Goal: Task Accomplishment & Management: Manage account settings

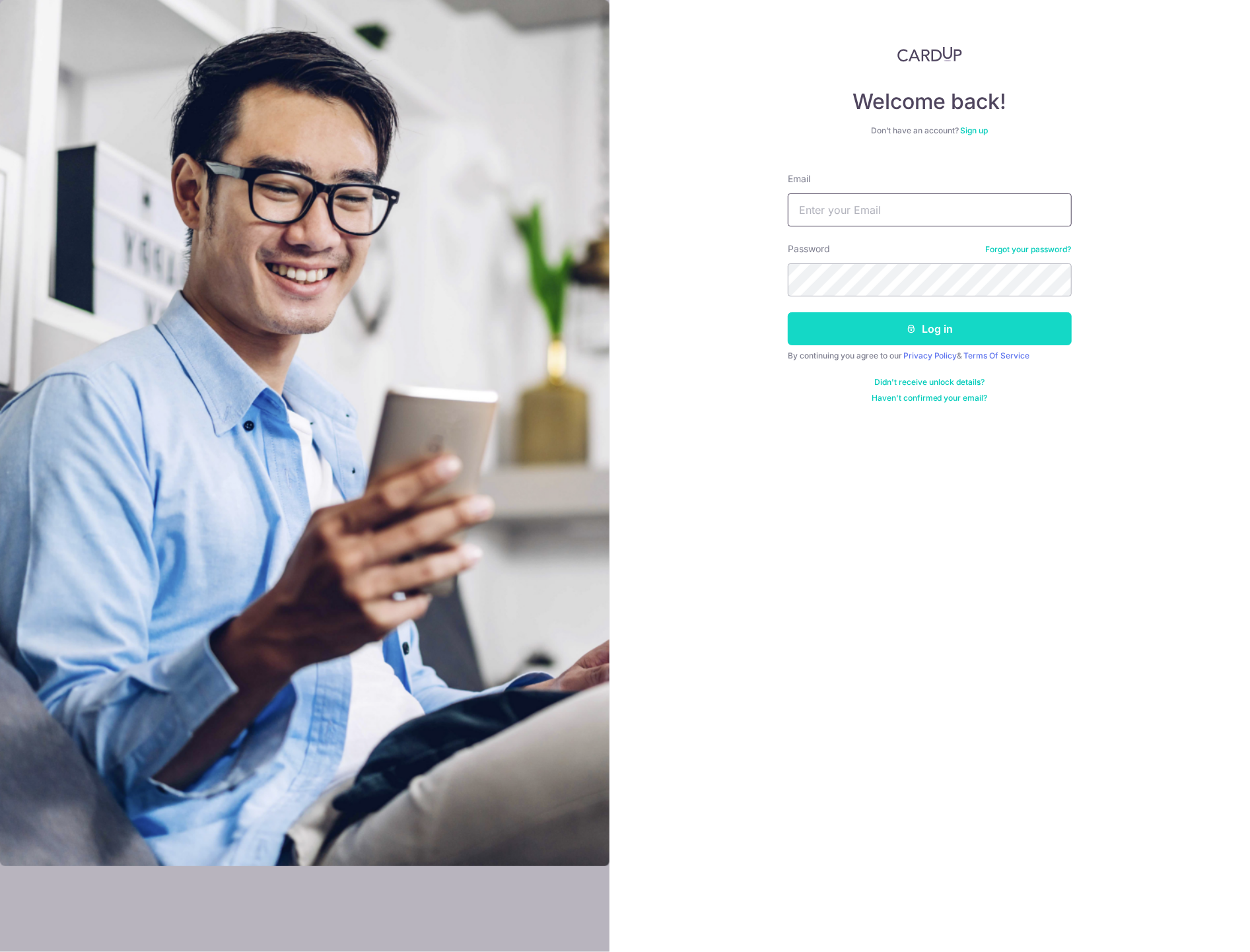
type input "[PERSON_NAME][EMAIL_ADDRESS][DOMAIN_NAME]"
click at [916, 329] on icon "submit" at bounding box center [912, 329] width 11 height 11
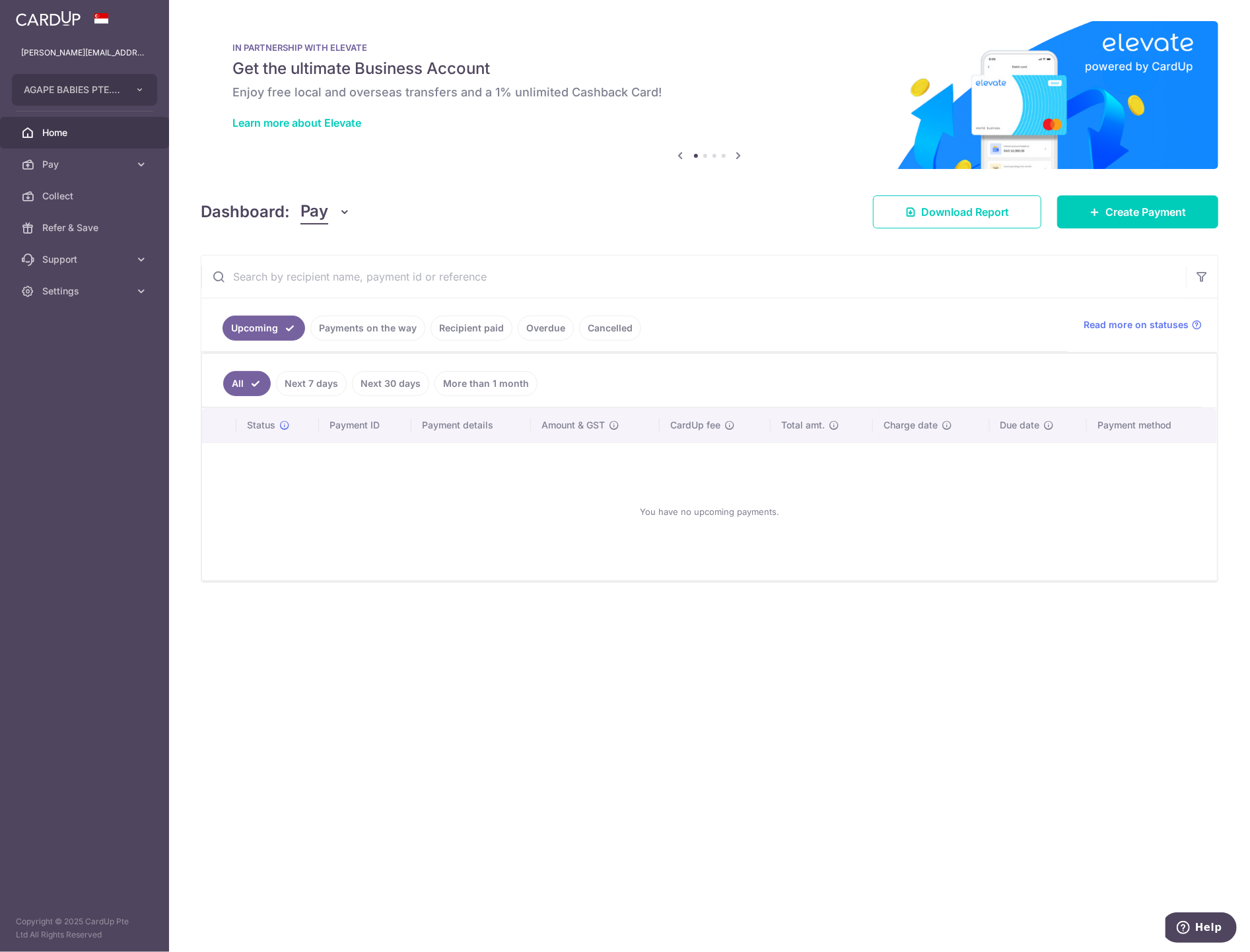
click at [384, 324] on link "Payments on the way" at bounding box center [368, 328] width 115 height 25
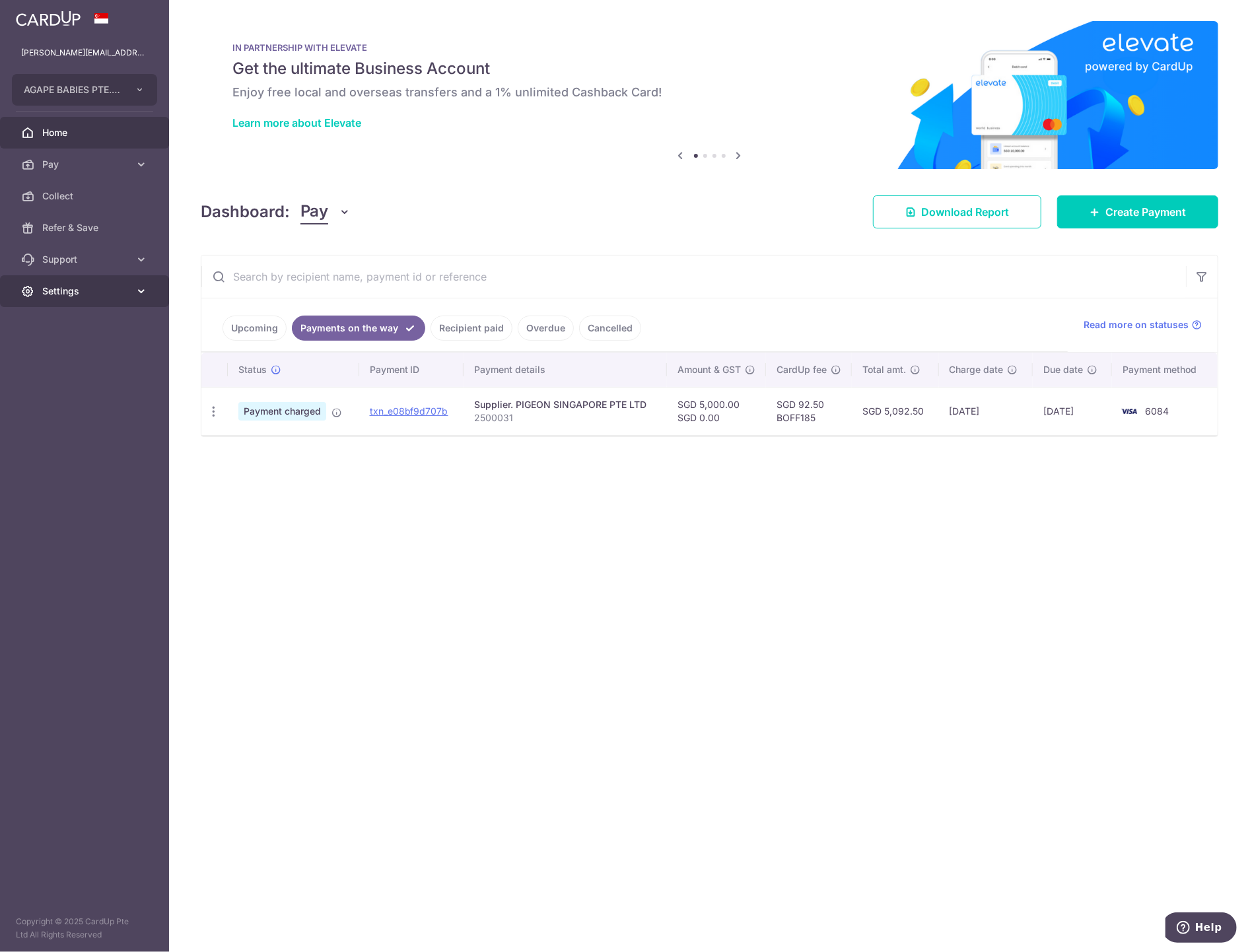
click at [78, 295] on span "Settings" at bounding box center [86, 291] width 87 height 13
click at [73, 348] on span "Logout" at bounding box center [86, 354] width 87 height 13
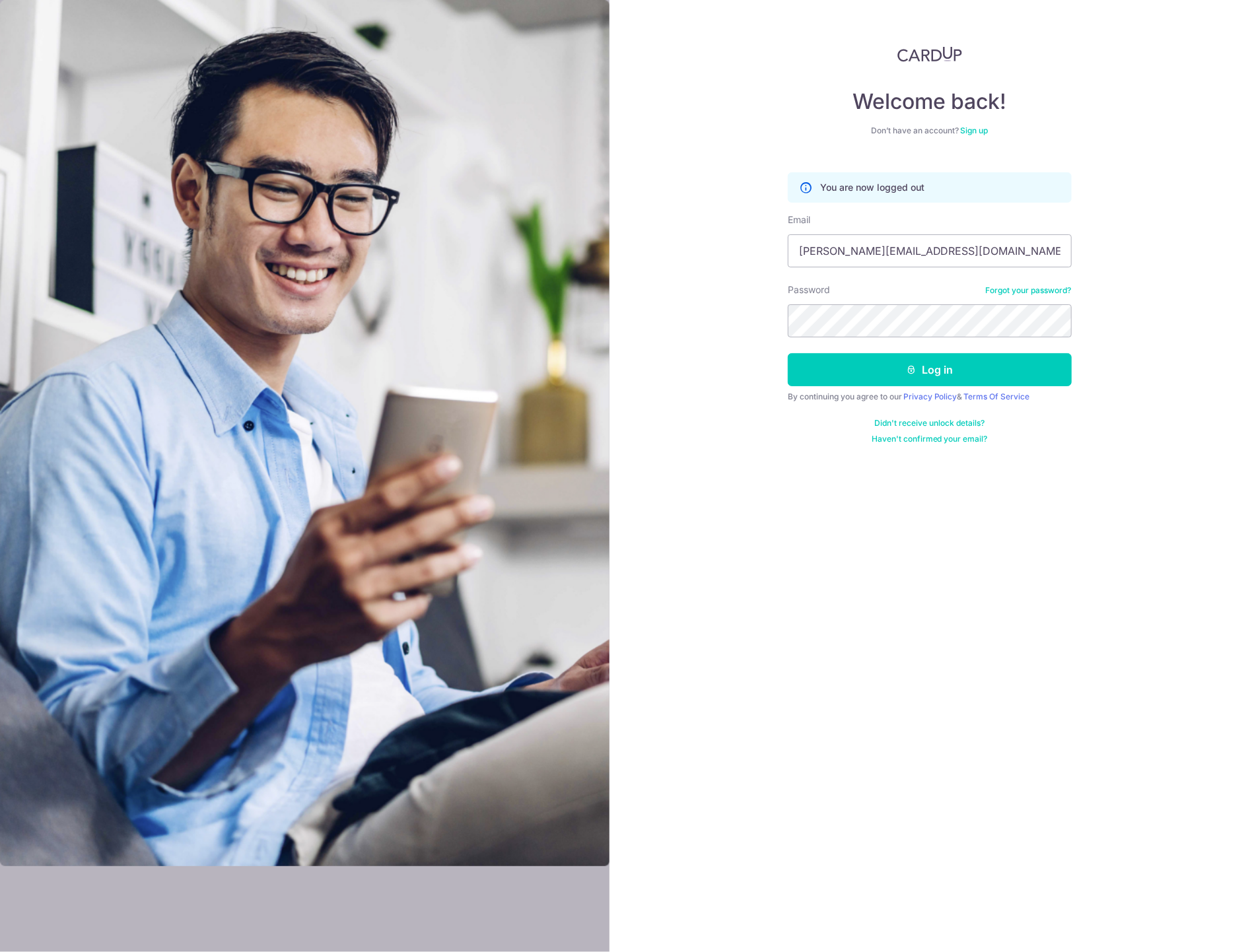
type input "yeo.edwin@gmail.com"
click at [914, 380] on button "Log in" at bounding box center [930, 370] width 284 height 33
